Goal: Transaction & Acquisition: Subscribe to service/newsletter

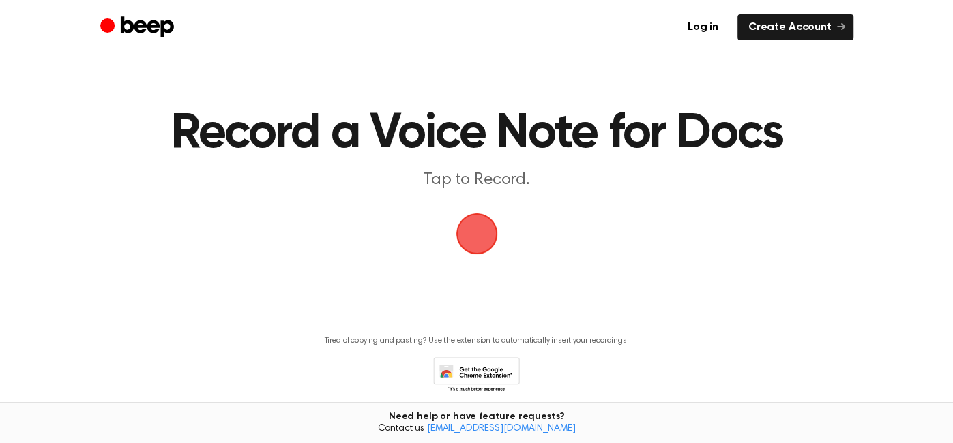
click at [496, 235] on span "button" at bounding box center [477, 234] width 38 height 38
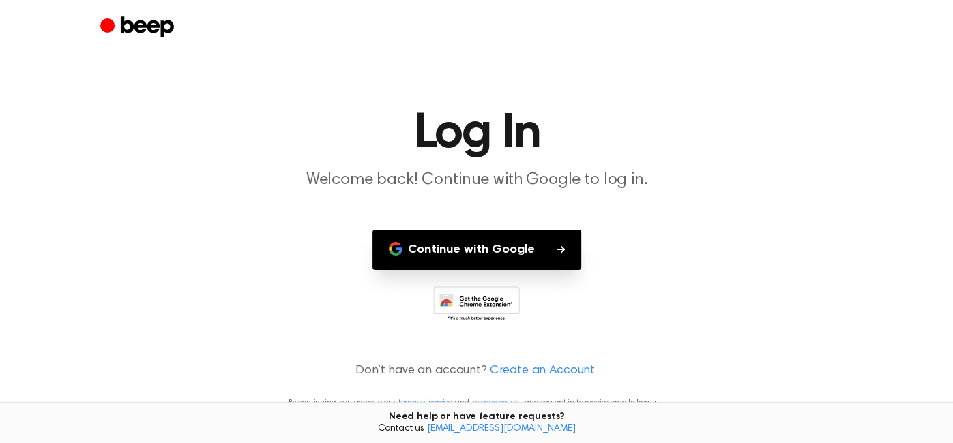
click at [529, 250] on button "Continue with Google" at bounding box center [476, 250] width 209 height 40
